Goal: Task Accomplishment & Management: Complete application form

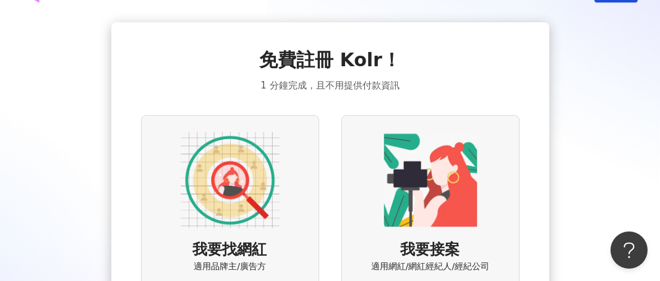
click at [206, 193] on img at bounding box center [230, 180] width 99 height 99
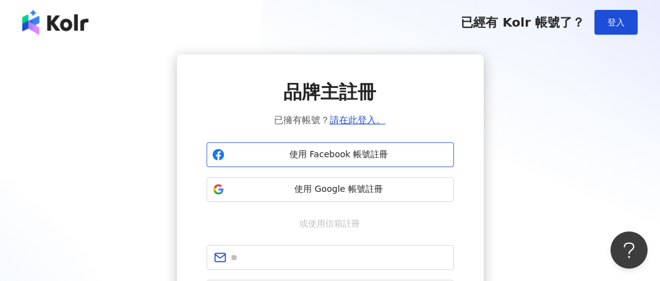
click at [382, 155] on span "使用 Facebook 帳號註冊" at bounding box center [339, 155] width 219 height 12
click at [95, 168] on div "品牌主註冊 已擁有帳號？ 請在此登入。 使用 Facebook 帳號註冊 使用 Google 帳號註冊 或使用信箱註冊 下一步 註冊帳戶代表您同意本平台的 使…" at bounding box center [330, 223] width 631 height 339
click at [337, 151] on span "使用 Facebook 帳號註冊" at bounding box center [339, 155] width 219 height 12
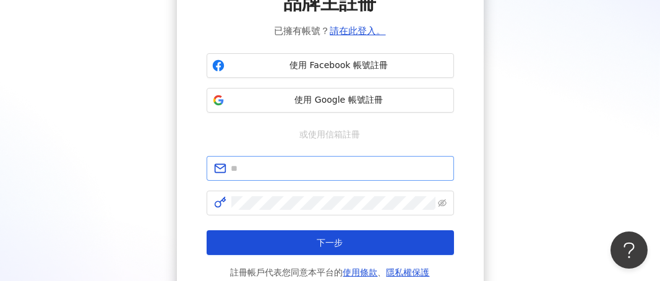
scroll to position [62, 0]
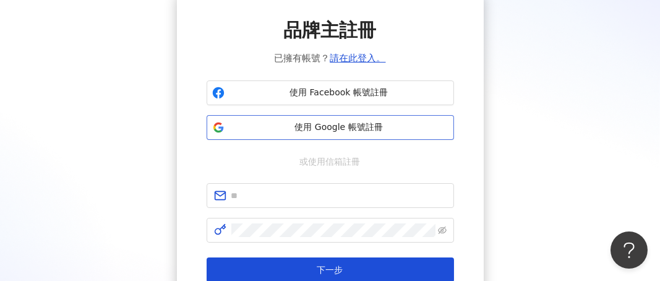
click at [347, 123] on span "使用 Google 帳號註冊" at bounding box center [339, 127] width 219 height 12
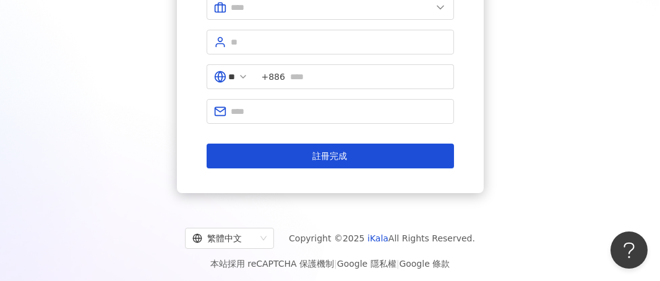
scroll to position [223, 0]
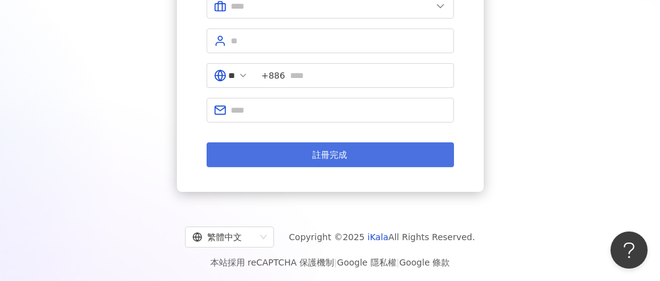
click at [347, 153] on button "註冊完成" at bounding box center [331, 154] width 248 height 25
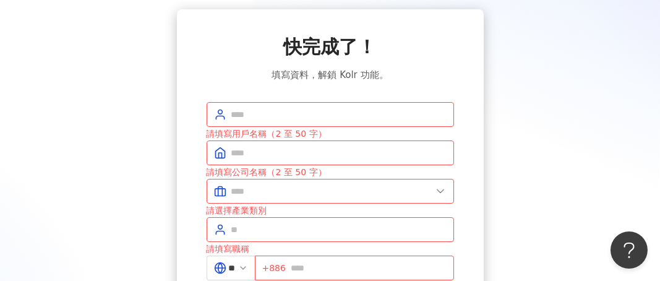
scroll to position [45, 0]
click at [283, 114] on input "text" at bounding box center [339, 115] width 215 height 14
type input "****"
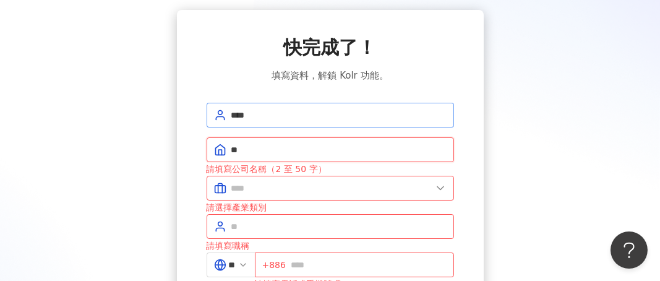
type input "*"
type input "******"
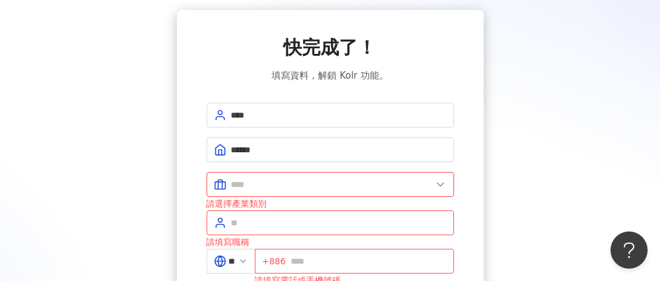
click at [279, 186] on input "text" at bounding box center [332, 185] width 201 height 14
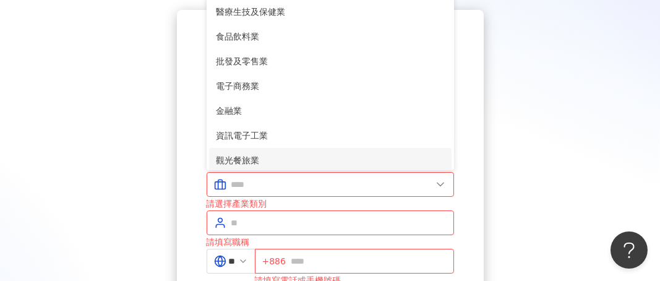
click at [264, 154] on span "觀光餐旅業" at bounding box center [331, 161] width 228 height 14
type input "*****"
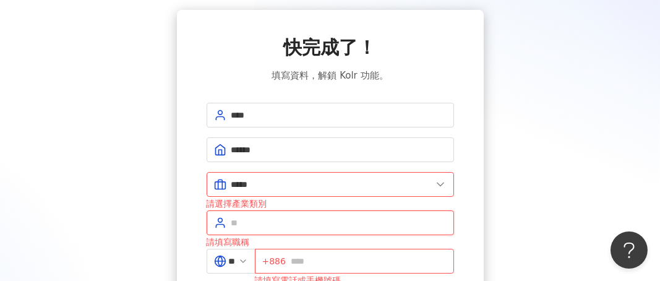
click at [262, 217] on input "text" at bounding box center [339, 223] width 215 height 14
click at [266, 216] on input "text" at bounding box center [339, 223] width 215 height 14
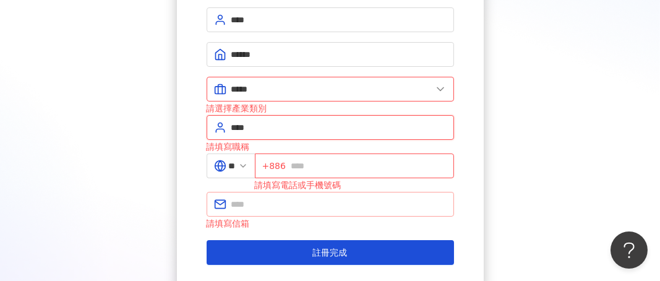
scroll to position [168, 0]
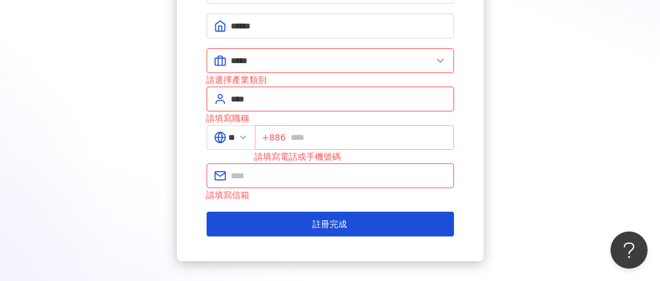
type input "****"
click at [348, 131] on input "text" at bounding box center [369, 138] width 156 height 14
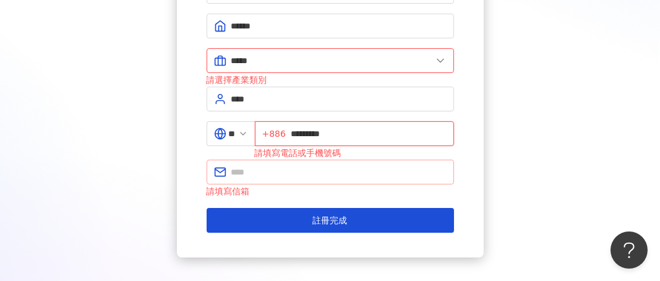
type input "*********"
click at [283, 169] on input "text" at bounding box center [339, 172] width 215 height 14
type input "**********"
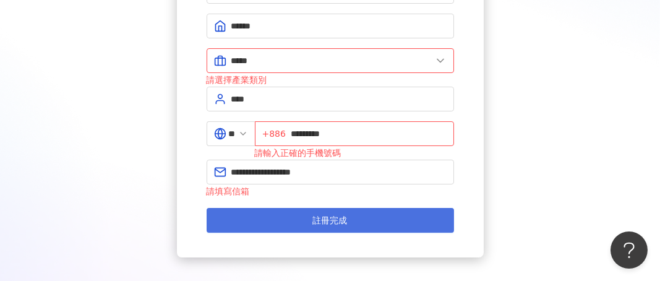
click at [308, 210] on button "註冊完成" at bounding box center [331, 220] width 248 height 25
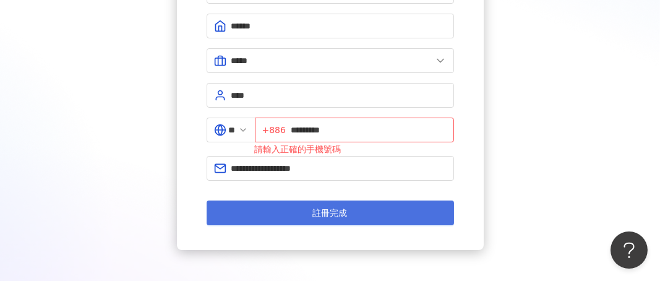
click at [333, 208] on span "註冊完成" at bounding box center [330, 213] width 35 height 10
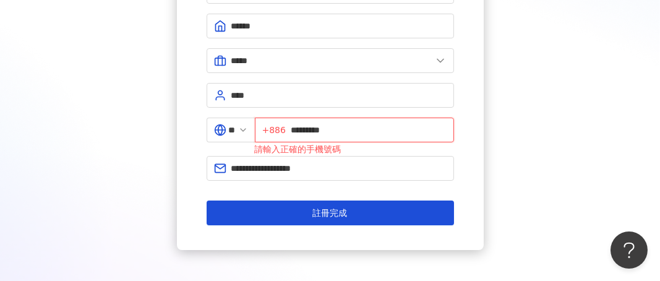
click at [350, 123] on input "*********" at bounding box center [369, 130] width 156 height 14
click at [297, 125] on input "*********" at bounding box center [369, 130] width 156 height 14
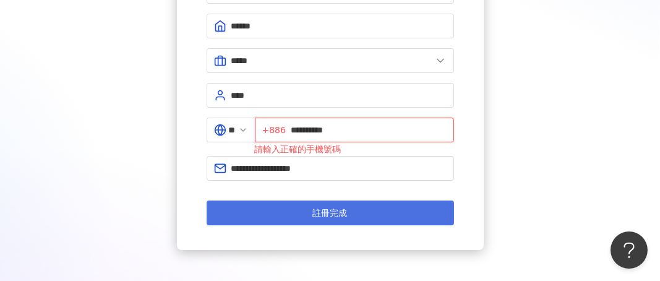
type input "**********"
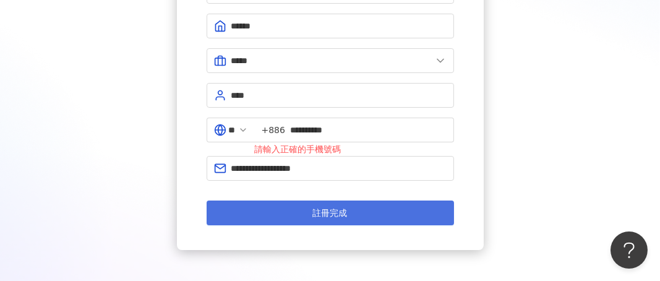
click at [337, 208] on span "註冊完成" at bounding box center [330, 213] width 35 height 10
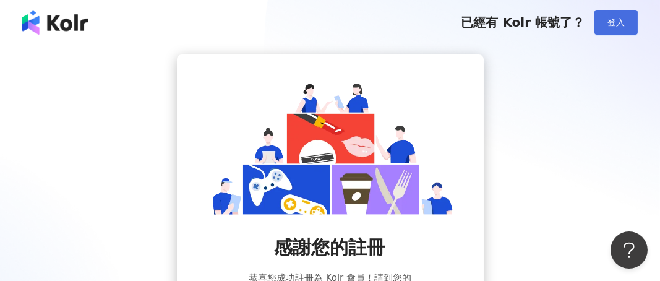
click at [613, 18] on span "登入" at bounding box center [616, 22] width 17 height 10
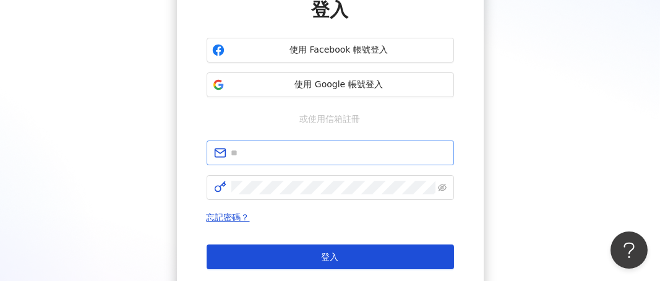
scroll to position [124, 0]
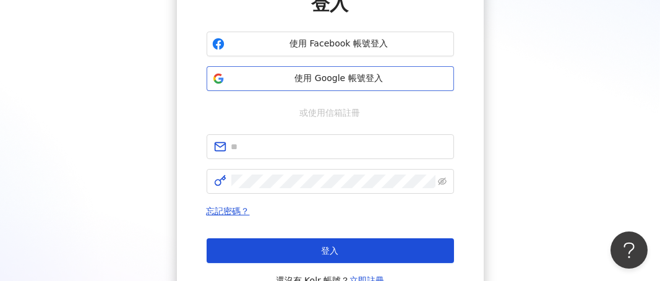
click at [333, 75] on span "使用 Google 帳號登入" at bounding box center [339, 78] width 219 height 12
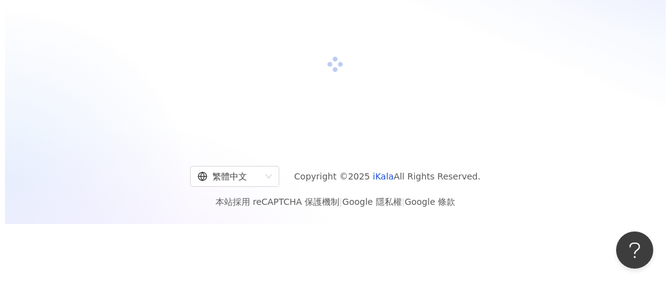
scroll to position [56, 0]
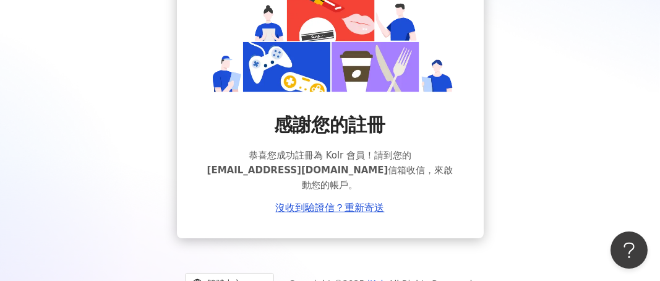
scroll to position [124, 0]
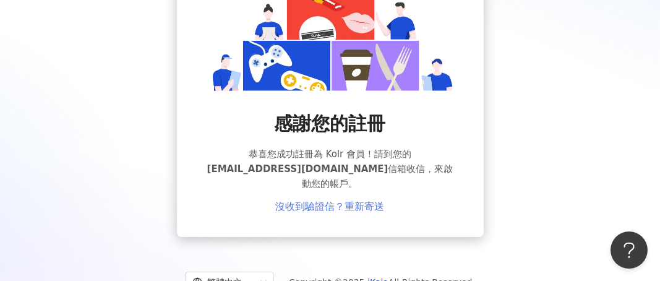
click at [348, 201] on link "沒收到驗證信？重新寄送" at bounding box center [330, 206] width 109 height 11
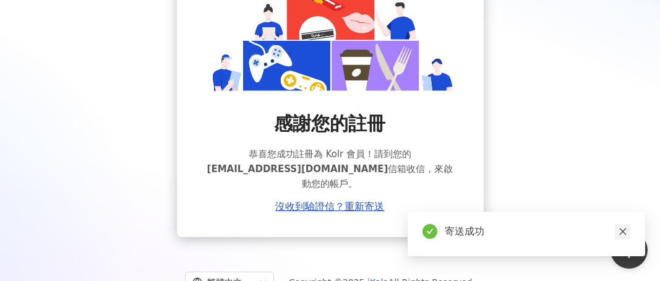
click at [622, 228] on icon "close" at bounding box center [623, 231] width 9 height 9
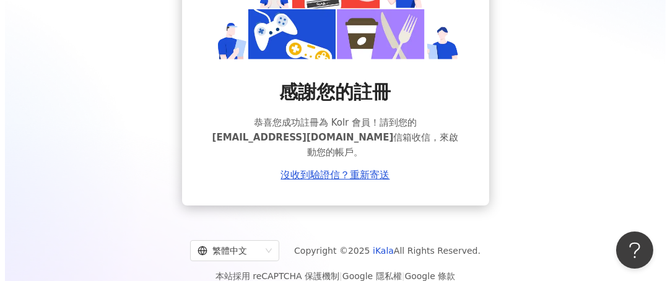
scroll to position [157, 0]
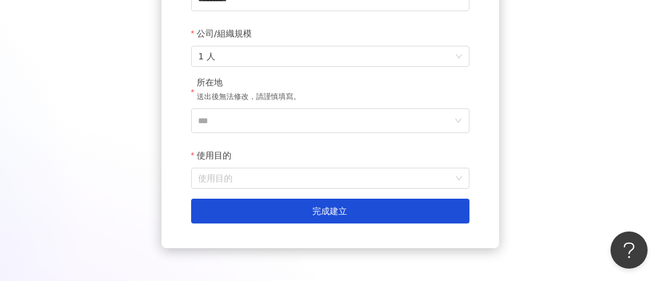
scroll to position [242, 0]
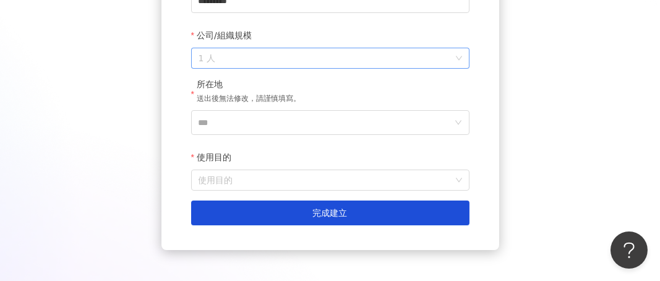
click at [269, 59] on span "1 人" at bounding box center [331, 58] width 264 height 20
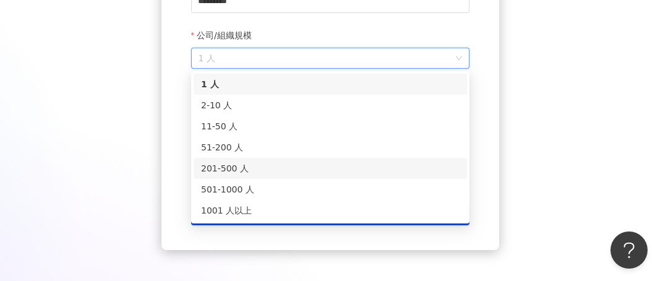
click at [241, 163] on div "201-500 人" at bounding box center [330, 169] width 259 height 14
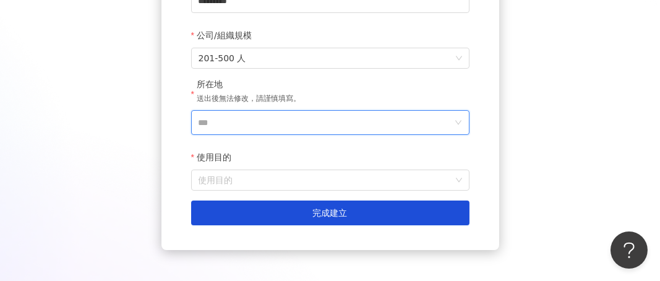
click at [251, 124] on input "***" at bounding box center [326, 123] width 254 height 24
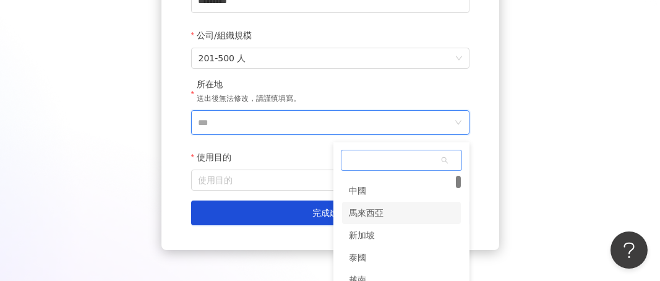
scroll to position [0, 0]
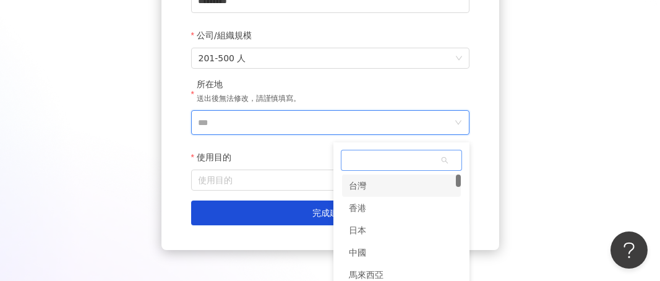
click at [376, 185] on div "台灣" at bounding box center [401, 186] width 119 height 22
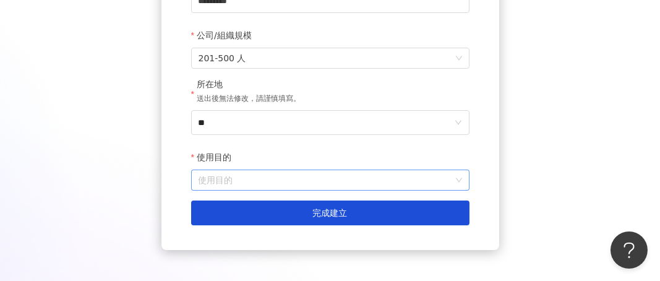
click at [270, 181] on input "使用目的" at bounding box center [331, 180] width 264 height 20
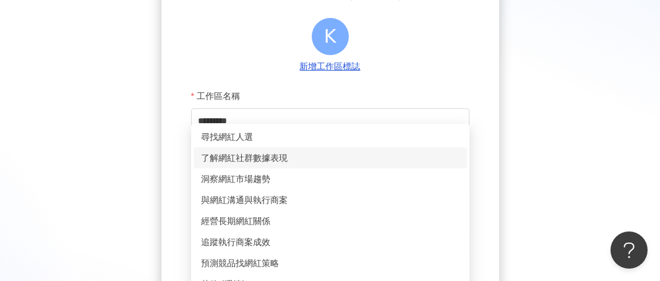
scroll to position [118, 0]
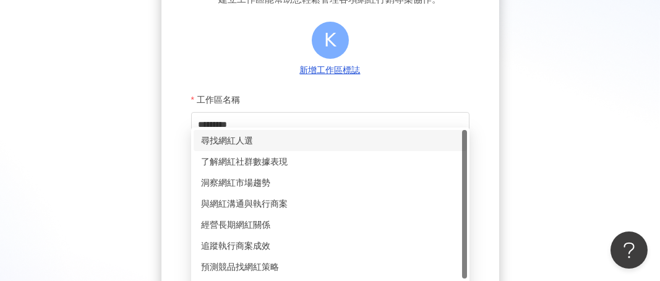
click at [290, 138] on div "尋找網紅人選" at bounding box center [330, 141] width 259 height 14
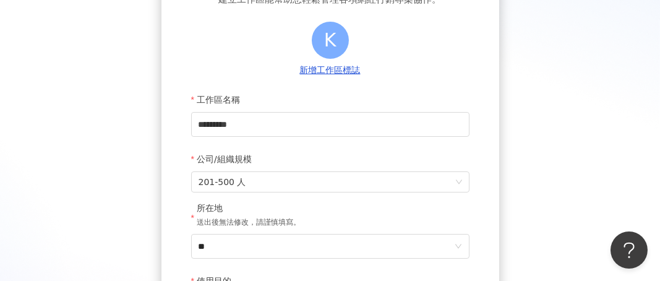
click at [116, 138] on div "建立新工作區 建立工作區能幫助您輕鬆管理各項網紅行銷專案協作。 K 新增工作區標誌 工作區名稱 ********* 公司/組織規模 201-500 人 所在地…" at bounding box center [330, 155] width 631 height 438
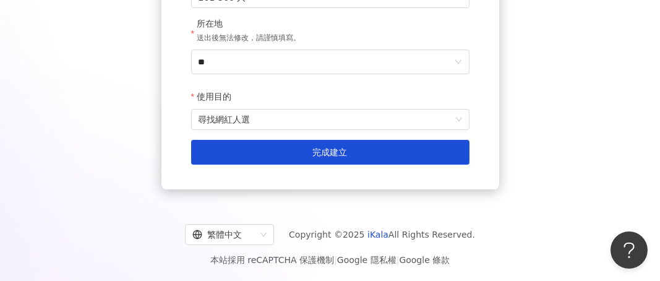
scroll to position [304, 0]
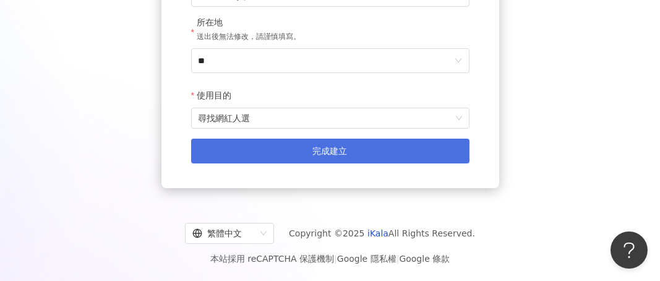
click at [288, 146] on button "完成建立" at bounding box center [330, 151] width 279 height 25
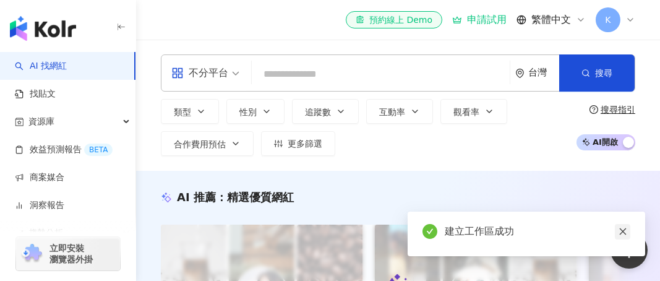
click at [623, 232] on icon "close" at bounding box center [623, 231] width 7 height 7
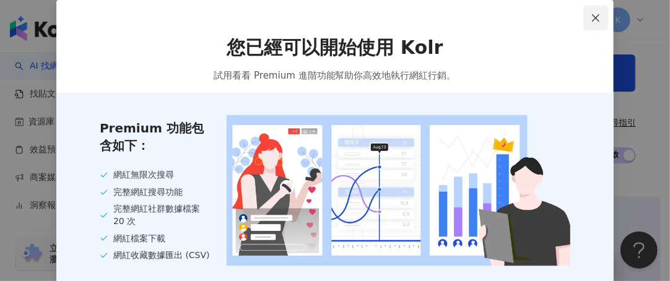
click at [592, 17] on icon "close" at bounding box center [595, 17] width 7 height 7
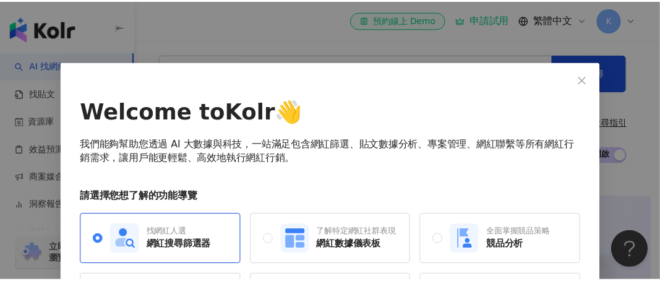
scroll to position [62, 0]
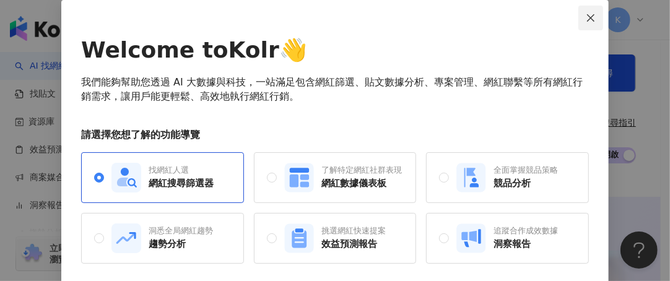
click at [590, 14] on icon "close" at bounding box center [591, 18] width 10 height 10
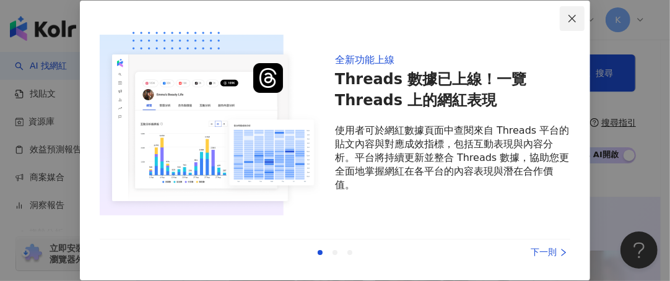
click at [576, 18] on icon "close" at bounding box center [572, 19] width 10 height 10
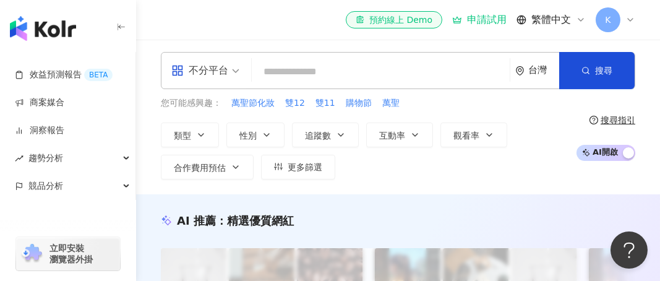
scroll to position [0, 0]
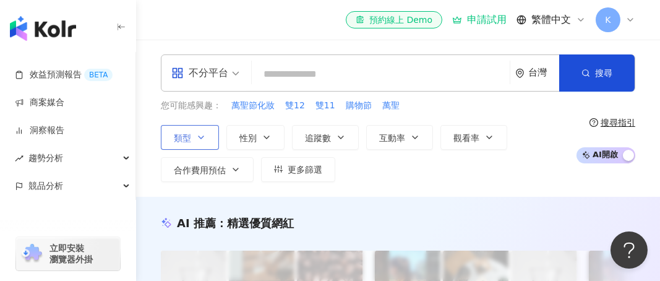
click at [207, 139] on button "類型" at bounding box center [190, 137] width 58 height 25
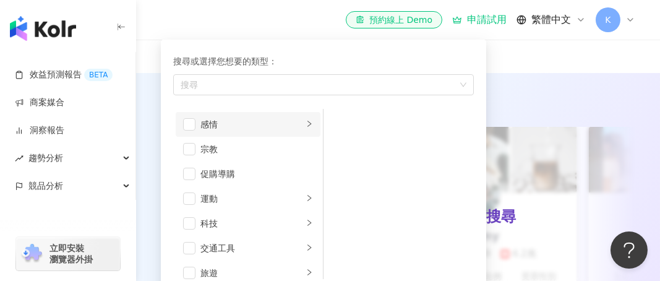
scroll to position [428, 0]
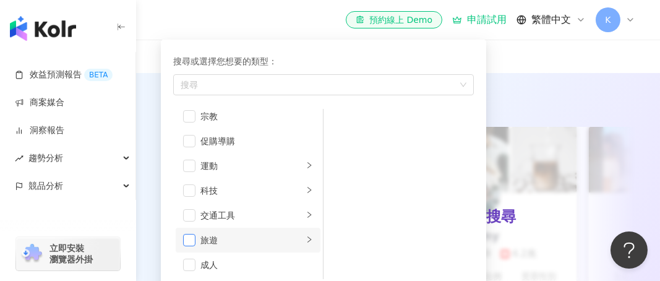
click at [189, 239] on span "button" at bounding box center [189, 240] width 12 height 12
click at [306, 236] on icon "right" at bounding box center [309, 239] width 7 height 7
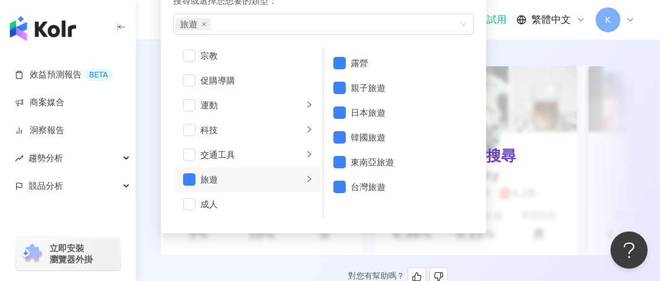
scroll to position [186, 0]
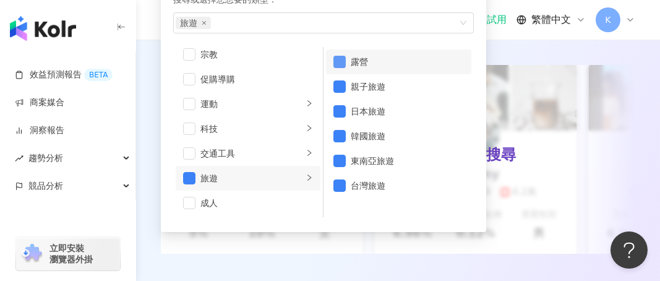
click at [342, 59] on span "button" at bounding box center [340, 62] width 12 height 12
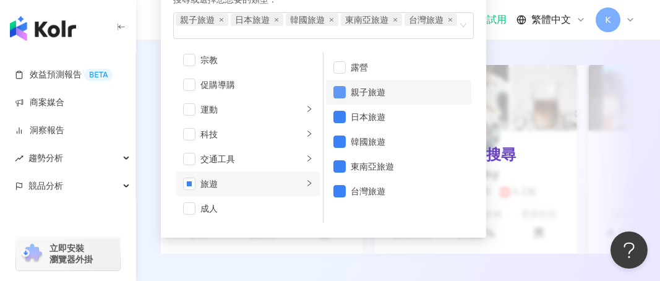
click at [342, 93] on span "button" at bounding box center [340, 92] width 12 height 12
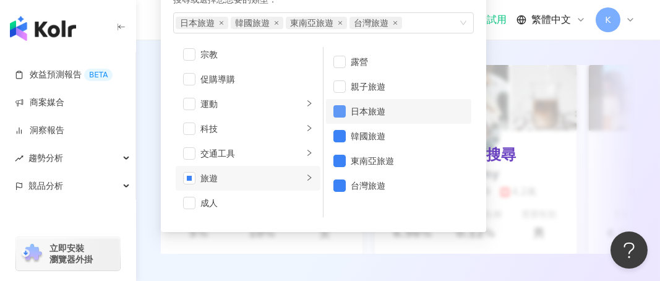
click at [342, 110] on span "button" at bounding box center [340, 111] width 12 height 12
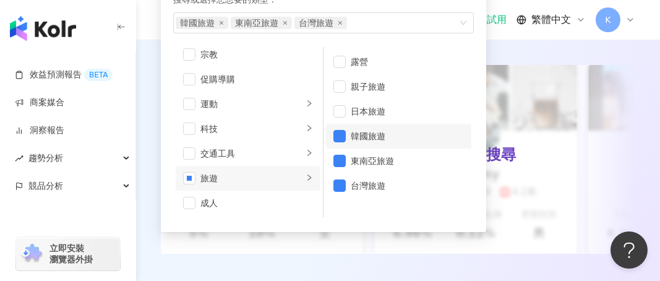
click at [340, 126] on li "韓國旅遊" at bounding box center [398, 136] width 145 height 25
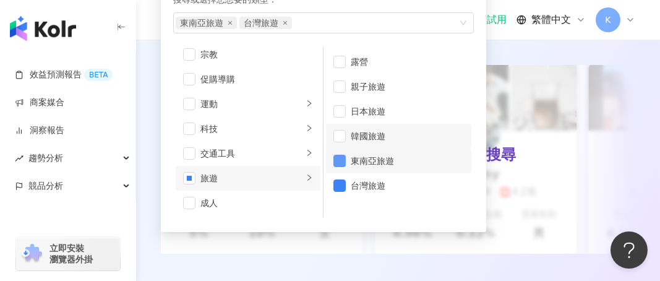
click at [342, 158] on span "button" at bounding box center [340, 161] width 12 height 12
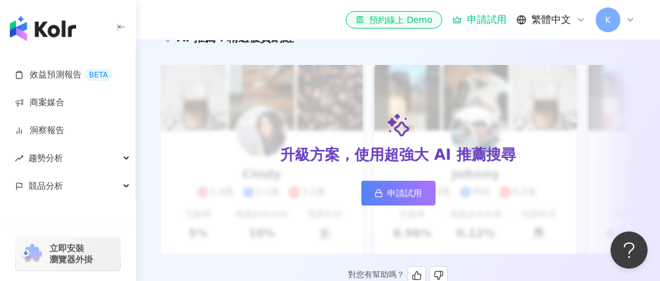
click at [644, 184] on div "AI 推薦 ： 精選優質網紅 升級方案，使用超強大 AI 推薦搜尋 申請試用 Cindy 1.4萬 1.1萬 3.2萬 互動率 5% 商業合作比例 10% 受…" at bounding box center [398, 157] width 524 height 255
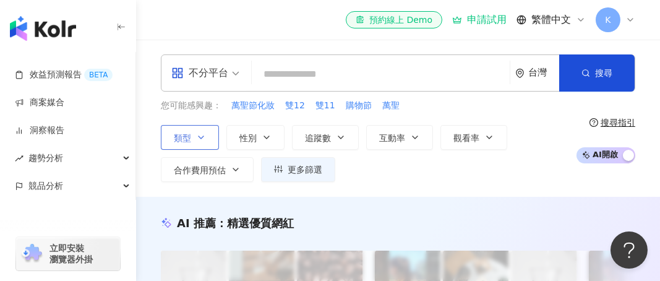
click at [205, 132] on icon "button" at bounding box center [201, 137] width 10 height 10
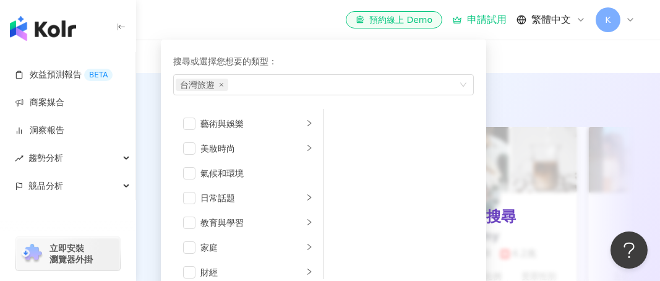
click at [601, 102] on div "AI 推薦 ： 精選優質網紅" at bounding box center [398, 99] width 475 height 15
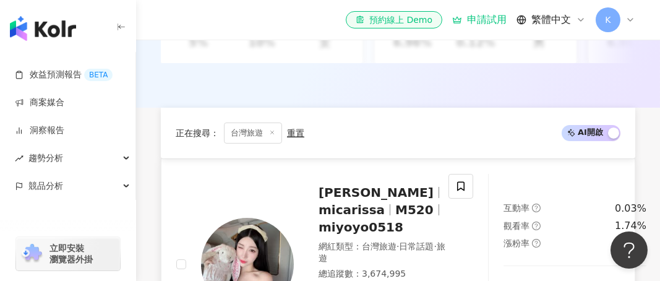
scroll to position [371, 0]
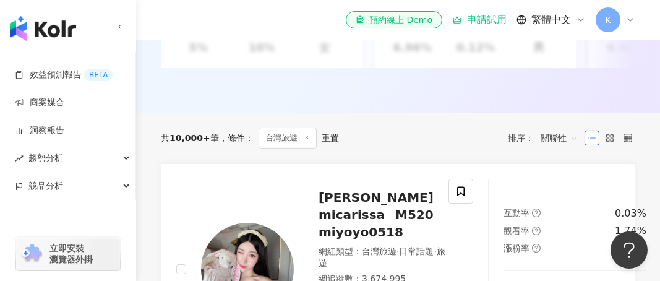
click at [569, 148] on span "關聯性" at bounding box center [559, 138] width 37 height 20
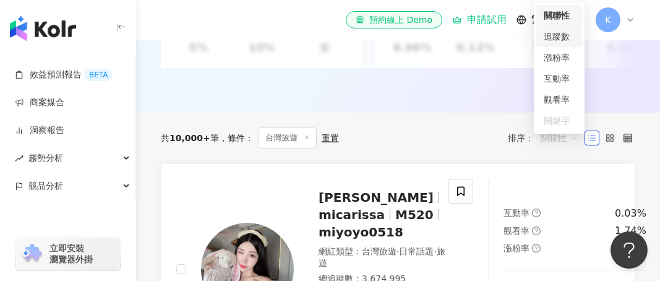
click at [561, 38] on div "追蹤數" at bounding box center [559, 37] width 31 height 14
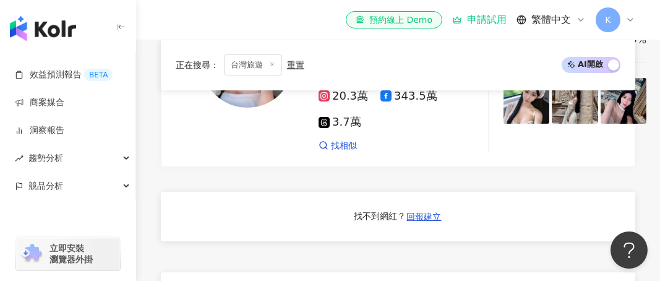
scroll to position [1429, 0]
